Goal: Find specific page/section: Find specific page/section

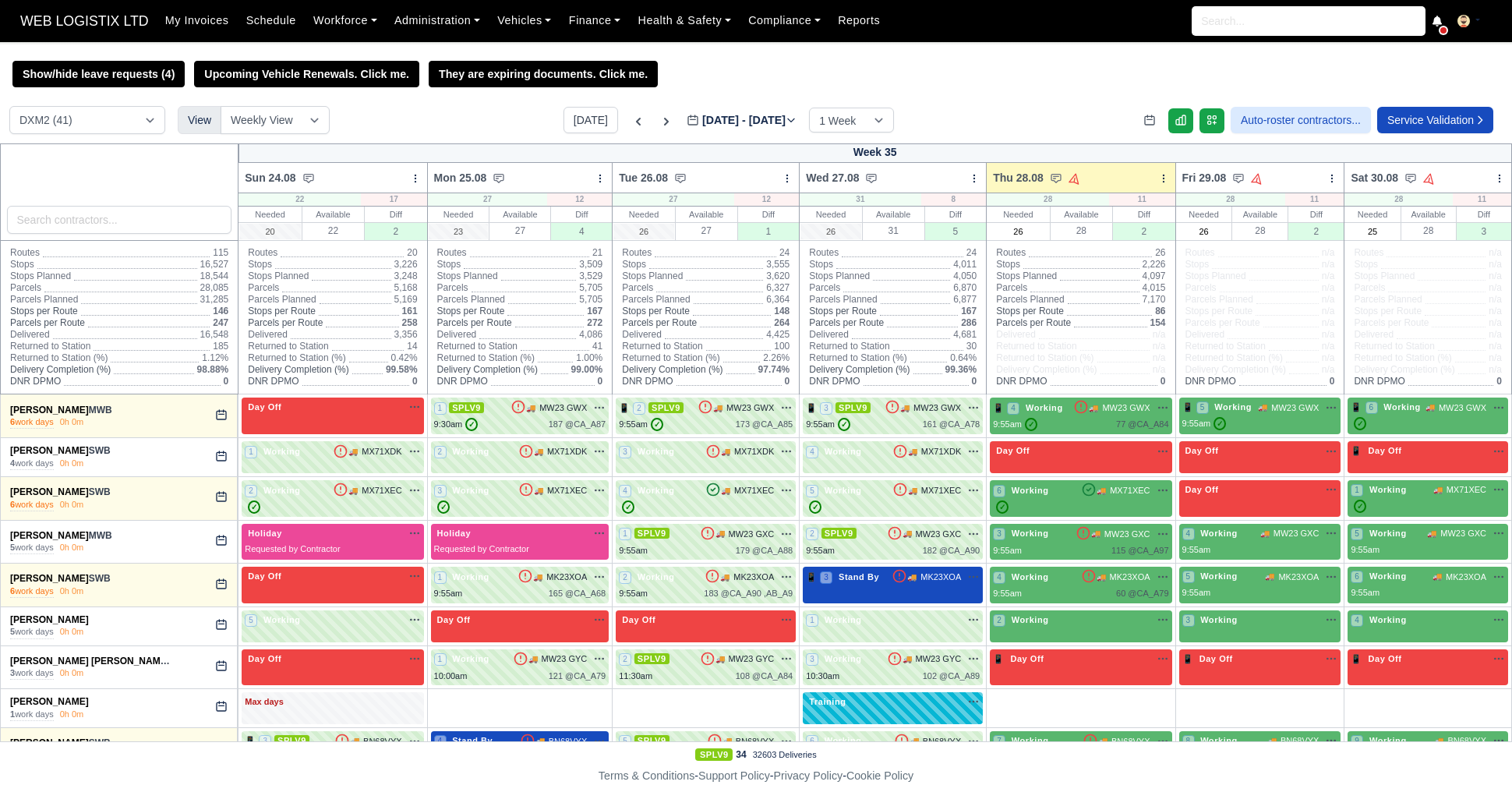
select select "1"
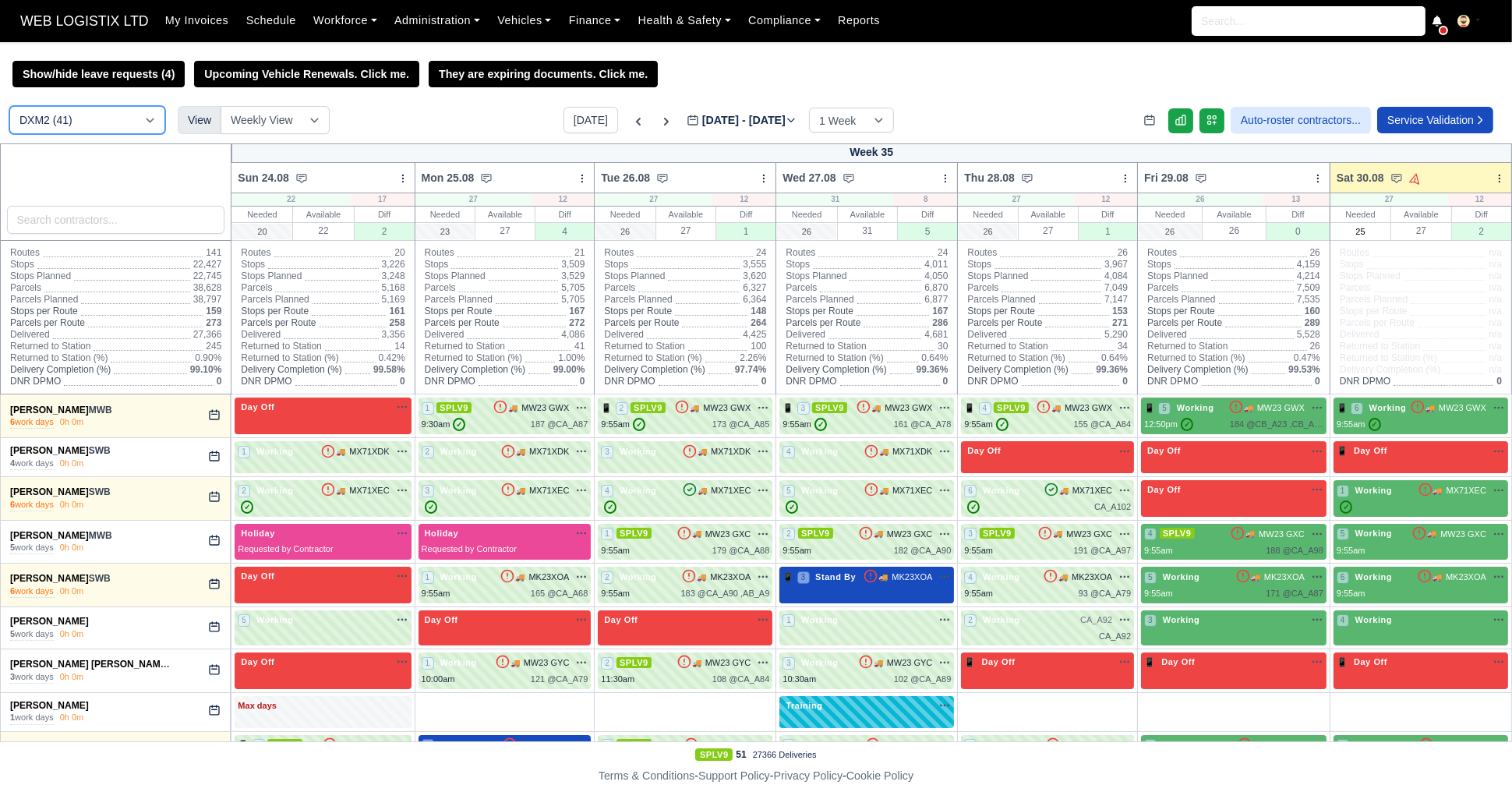
click at [72, 121] on select "DCE1 (2) DWN2 (39) DXM2 (41)" at bounding box center [87, 120] width 156 height 28
select select "2"
click at [10, 108] on select "DCE1 (2) DWN2 (39) DXM2 (41)" at bounding box center [87, 120] width 156 height 28
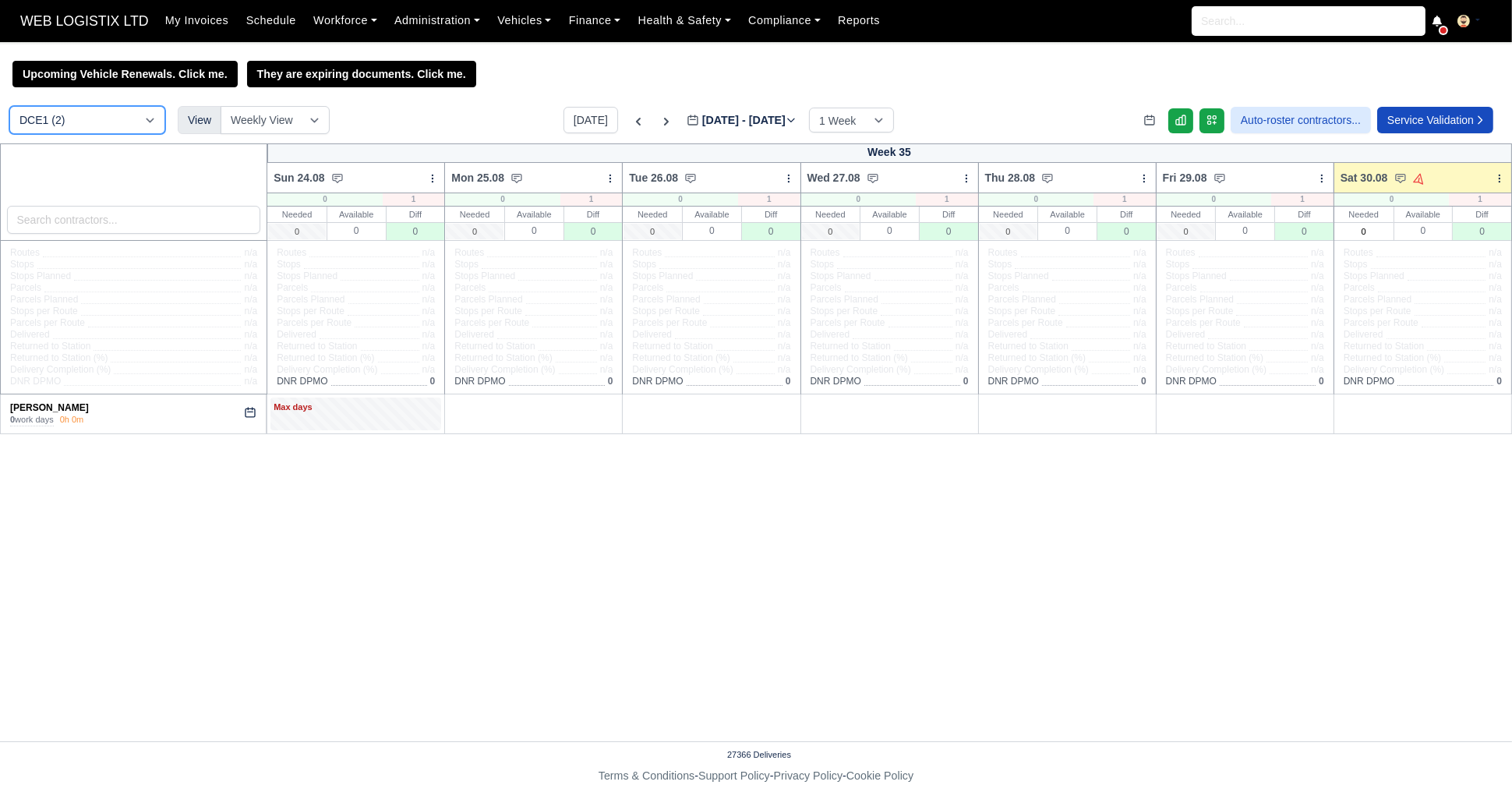
click at [97, 114] on select "DCE1 (2) DWN2 (39) DXM2 (41)" at bounding box center [87, 120] width 156 height 28
select select "3"
click at [10, 108] on select "DCE1 (2) DWN2 (39) DXM2 (41)" at bounding box center [87, 120] width 156 height 28
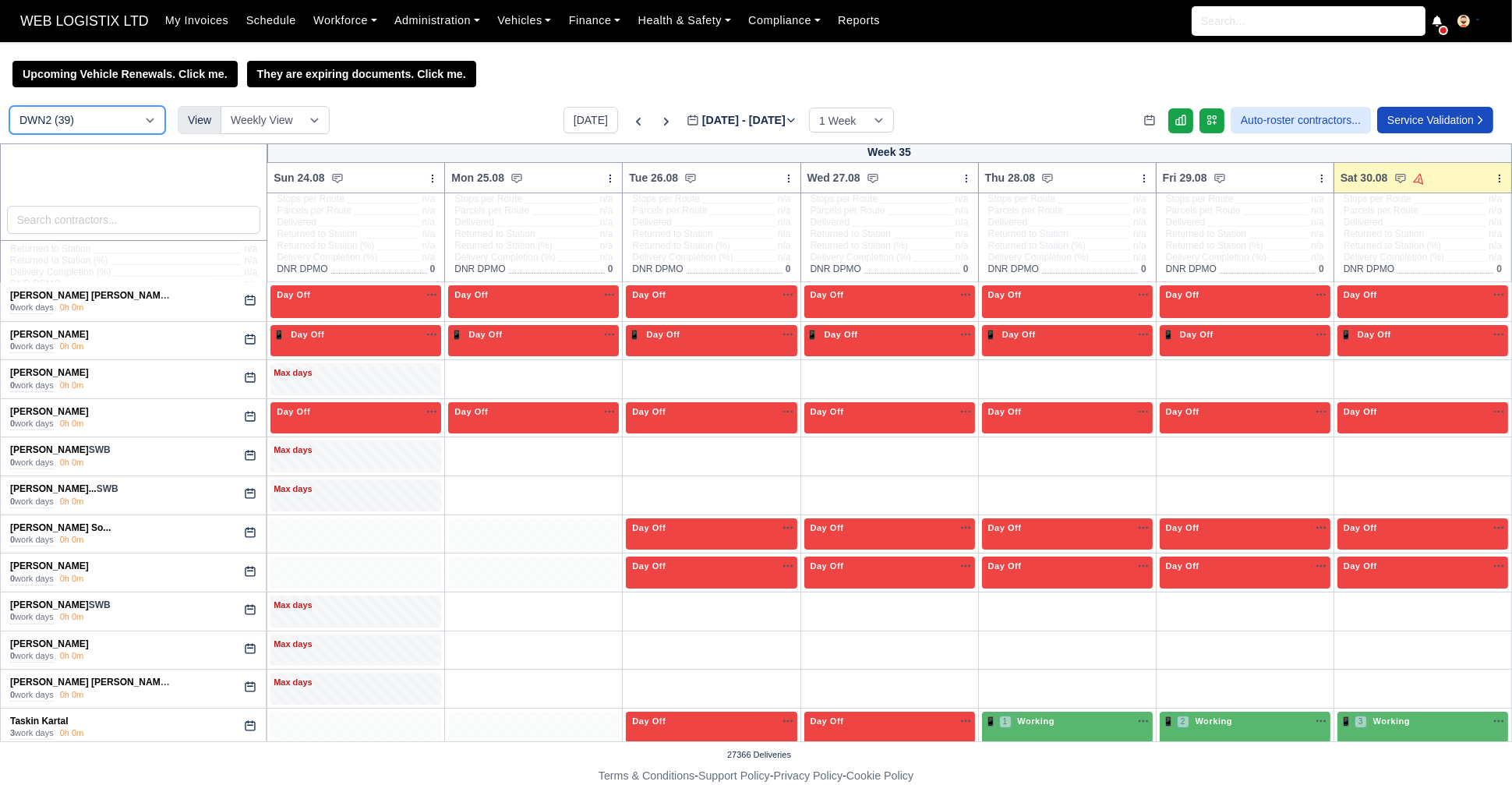
scroll to position [114, 0]
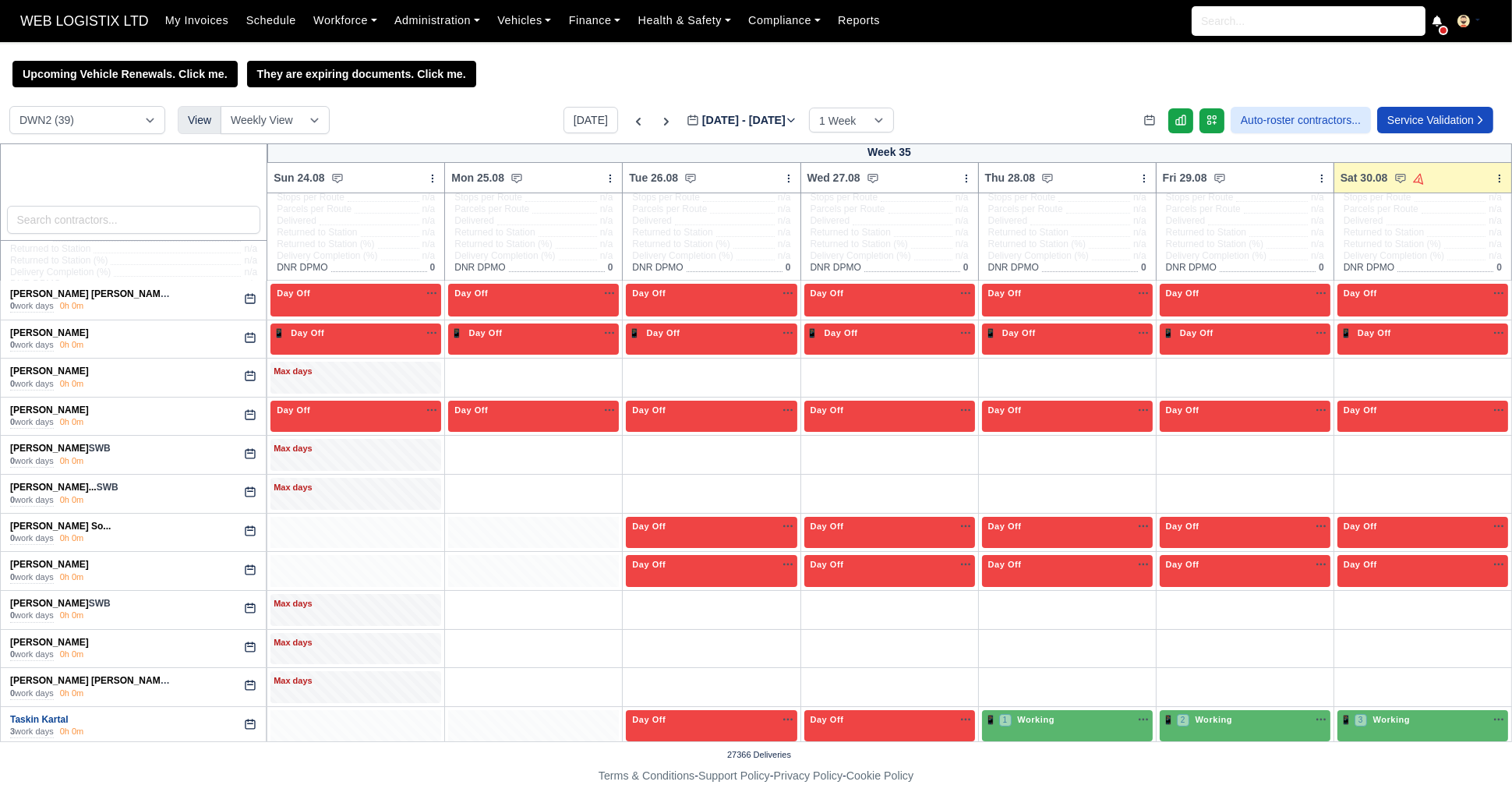
click at [48, 718] on link "Taskin Kartal" at bounding box center [39, 720] width 57 height 11
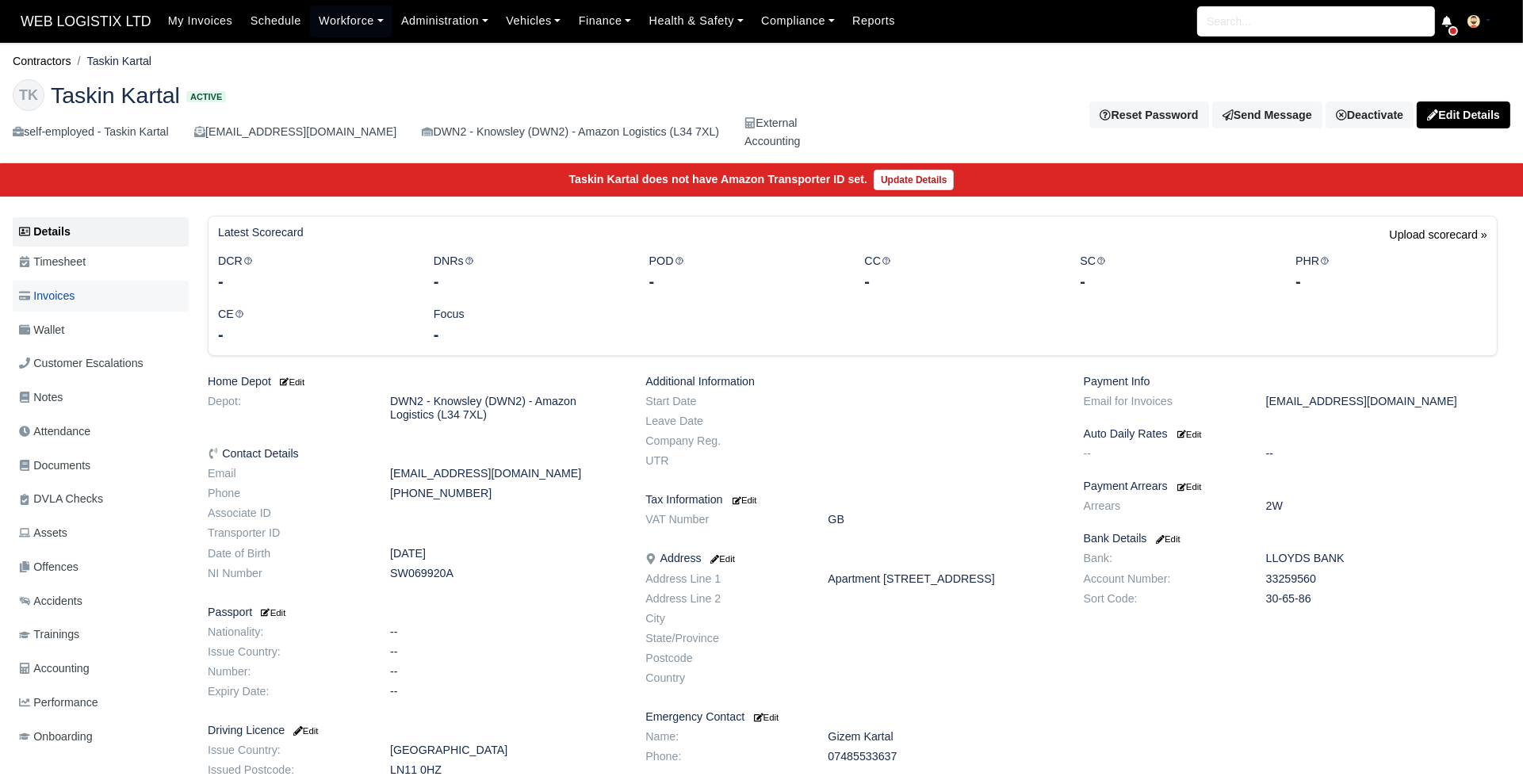
click at [53, 305] on link "Invoices" at bounding box center [100, 296] width 176 height 31
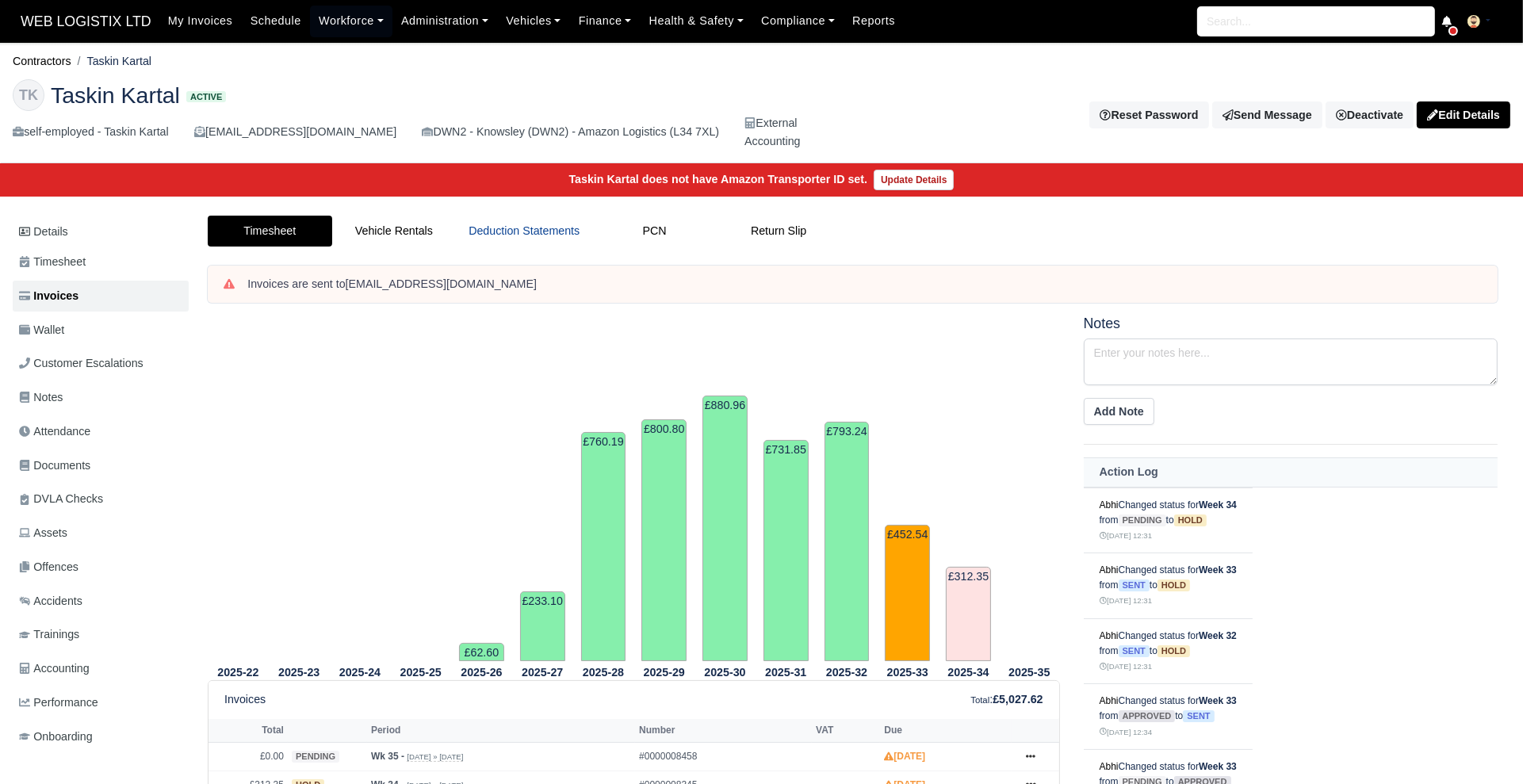
click at [533, 239] on link "Deduction Statements" at bounding box center [524, 231] width 136 height 31
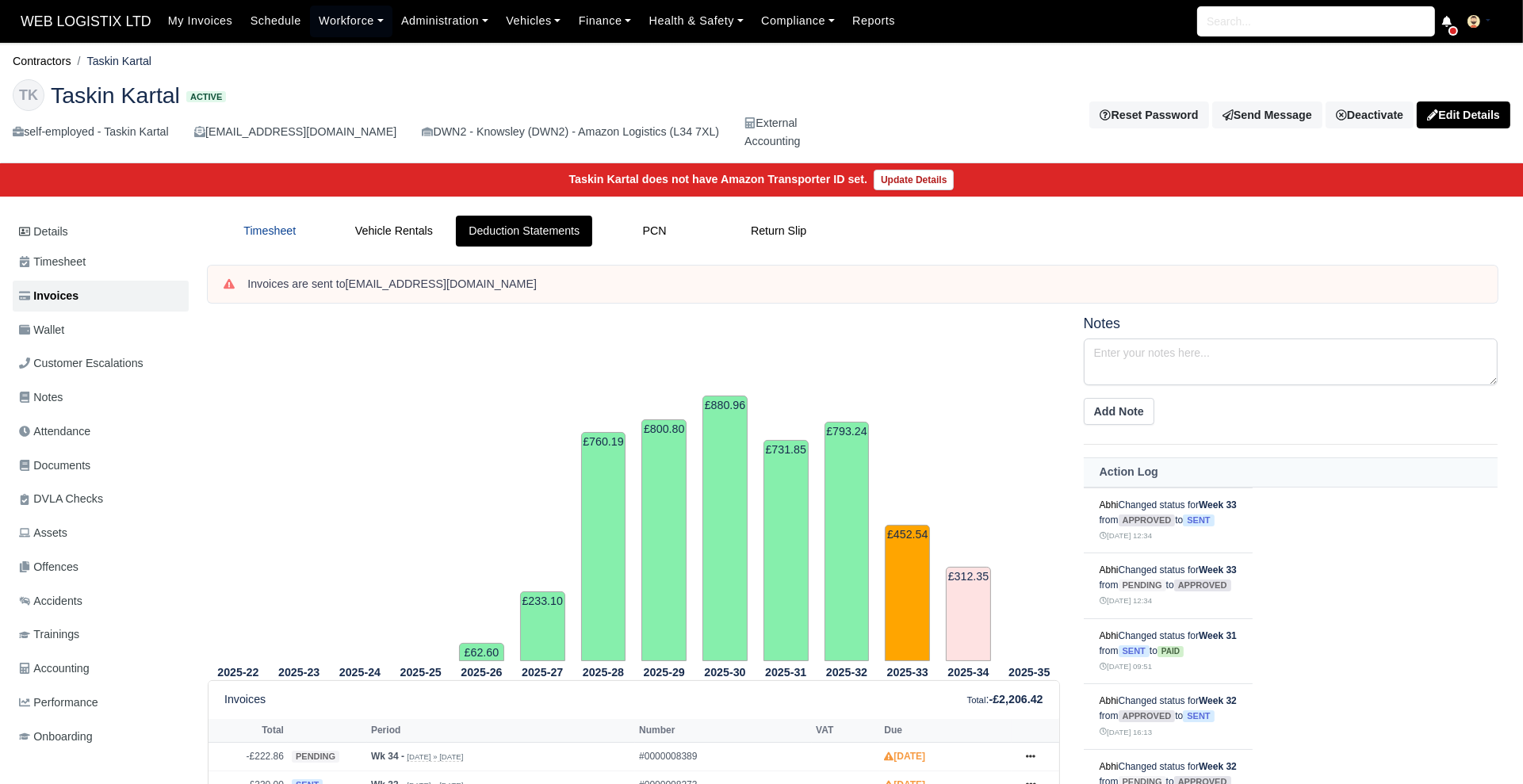
click at [260, 228] on link "Timesheet" at bounding box center [270, 231] width 125 height 31
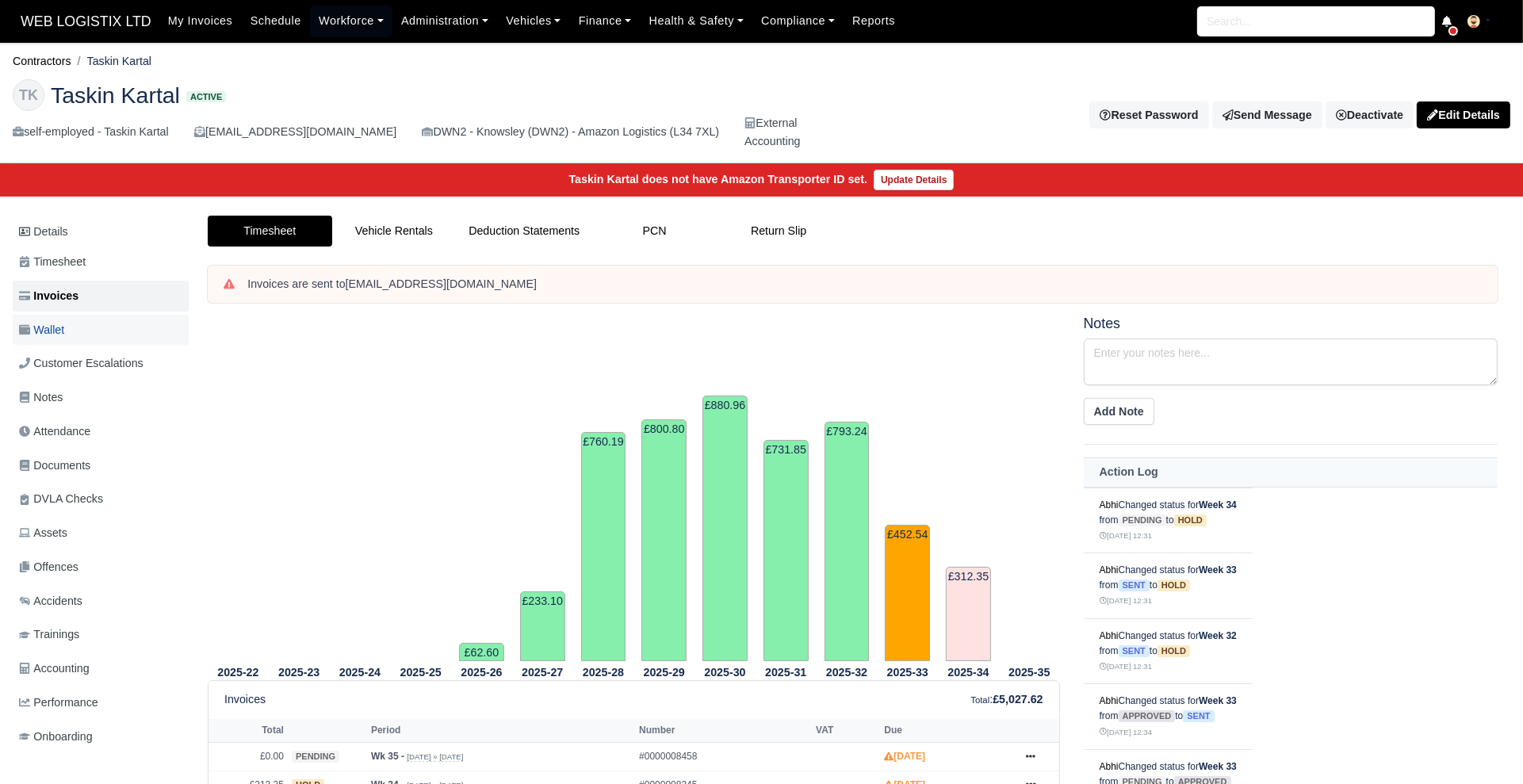
click at [41, 319] on link "Wallet" at bounding box center [100, 330] width 176 height 31
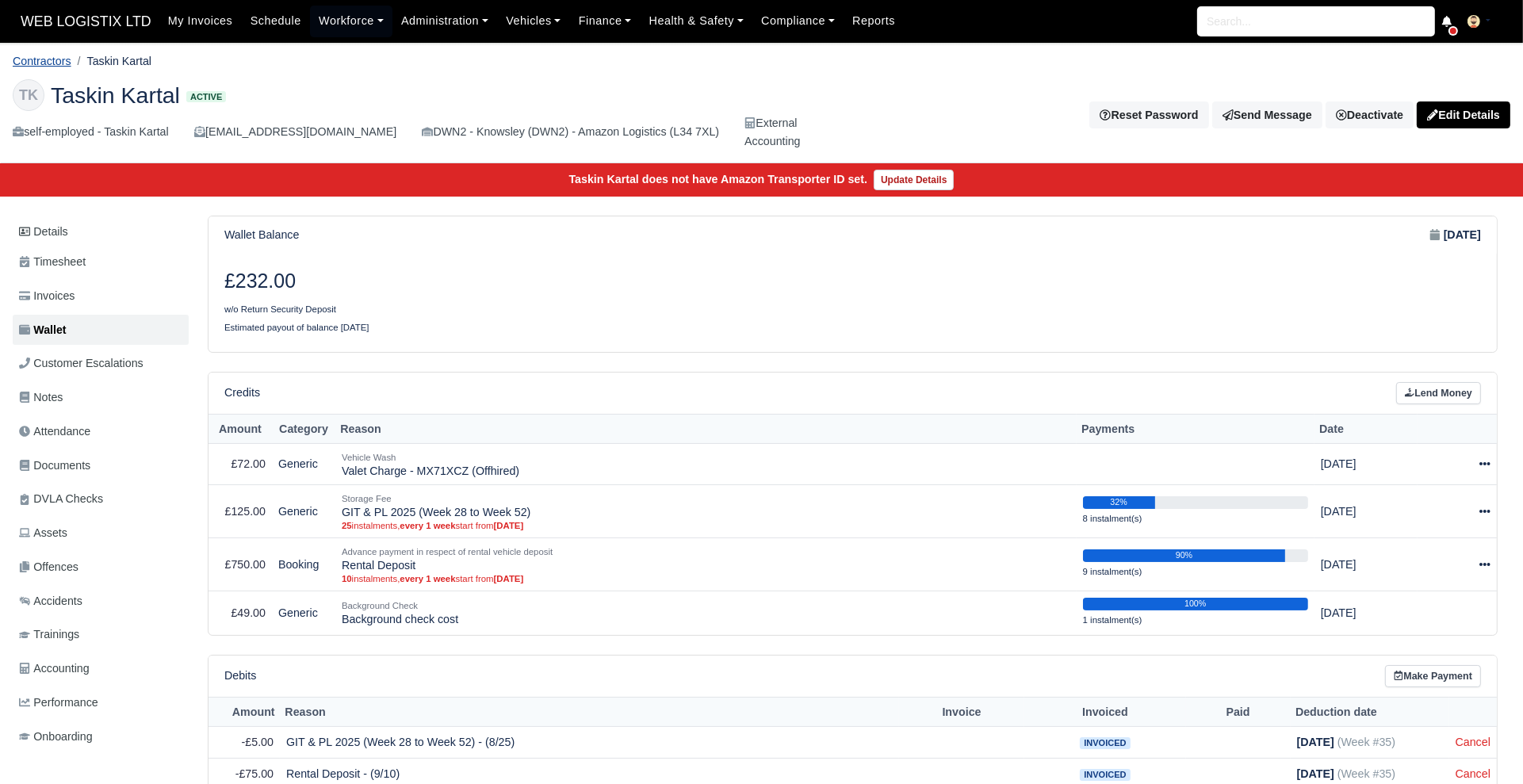
click at [53, 59] on link "Contractors" at bounding box center [42, 61] width 58 height 12
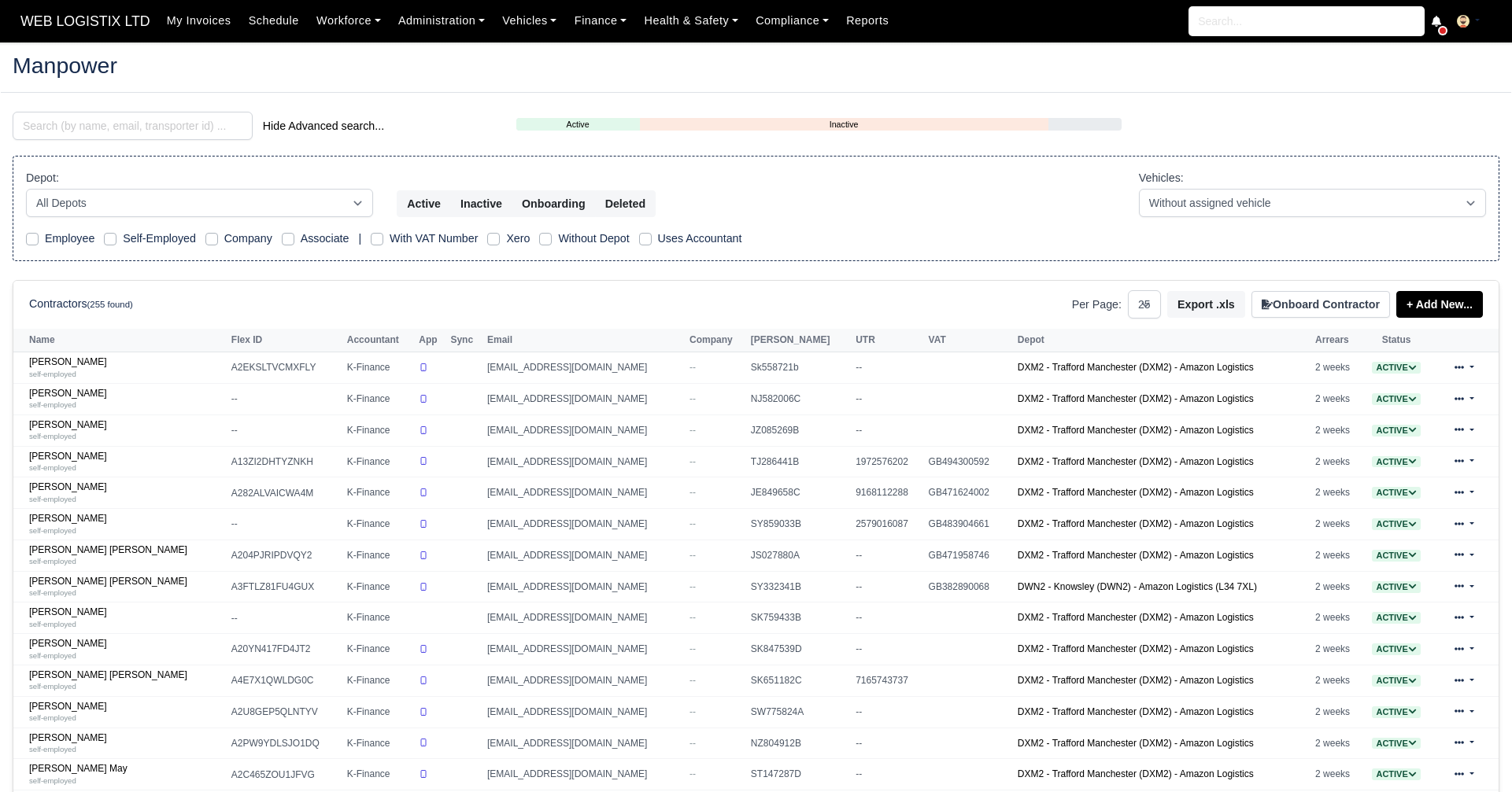
select select "25"
